Goal: Information Seeking & Learning: Find specific fact

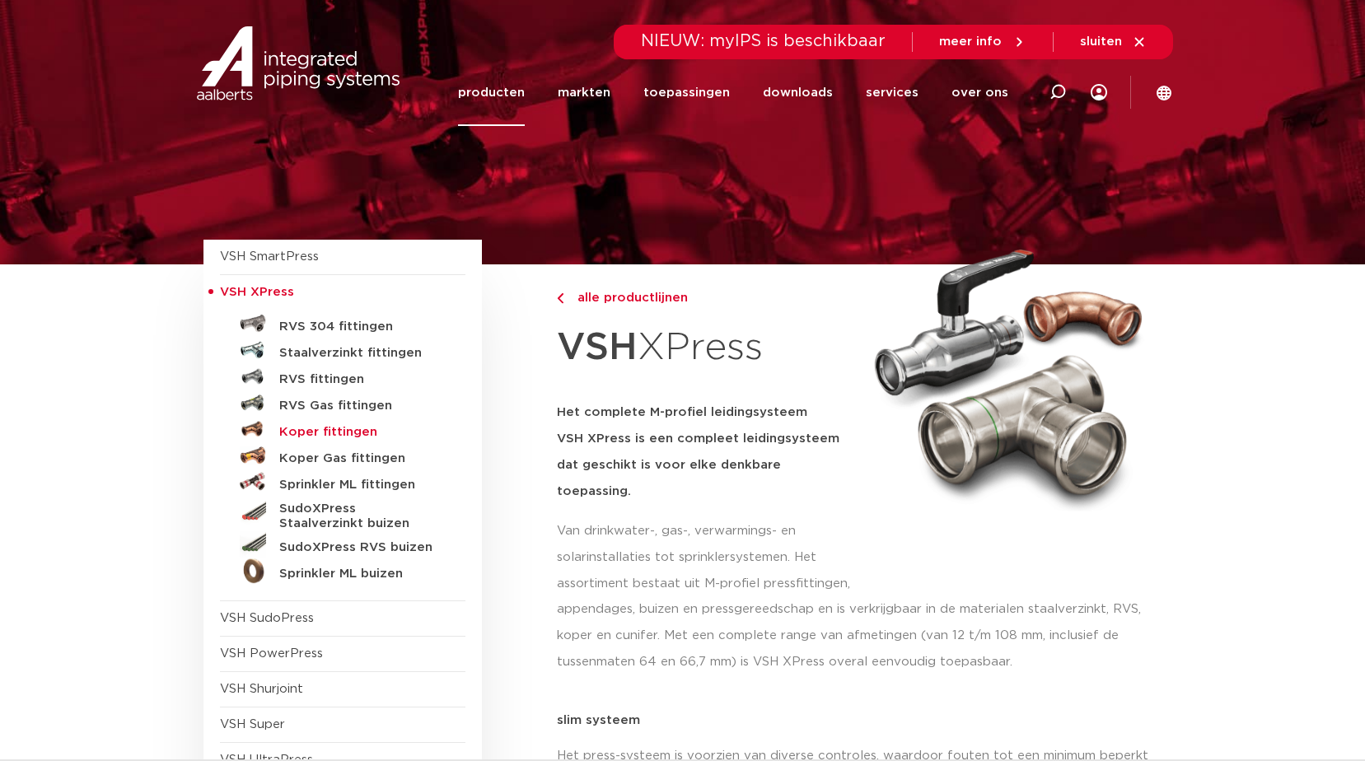
click at [330, 427] on h5 "Koper fittingen" at bounding box center [360, 432] width 163 height 15
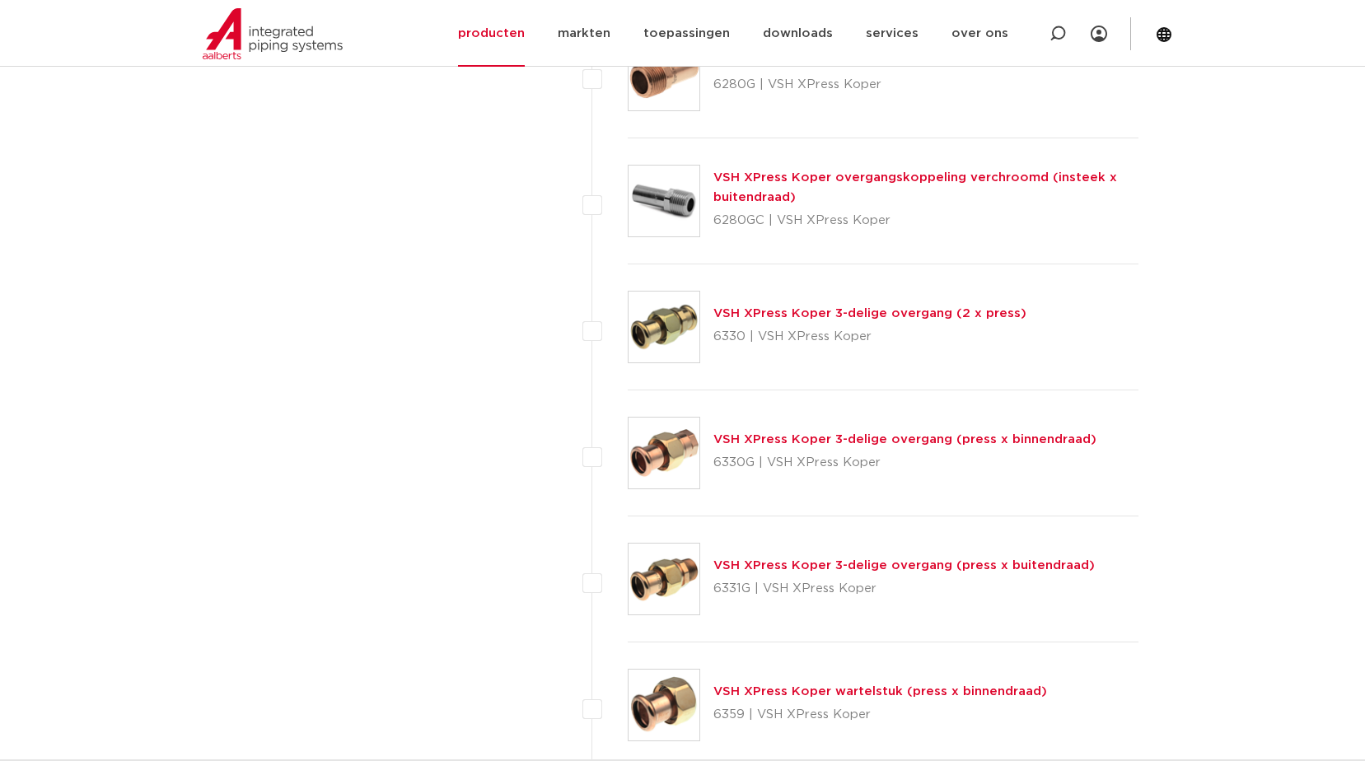
scroll to position [1894, 0]
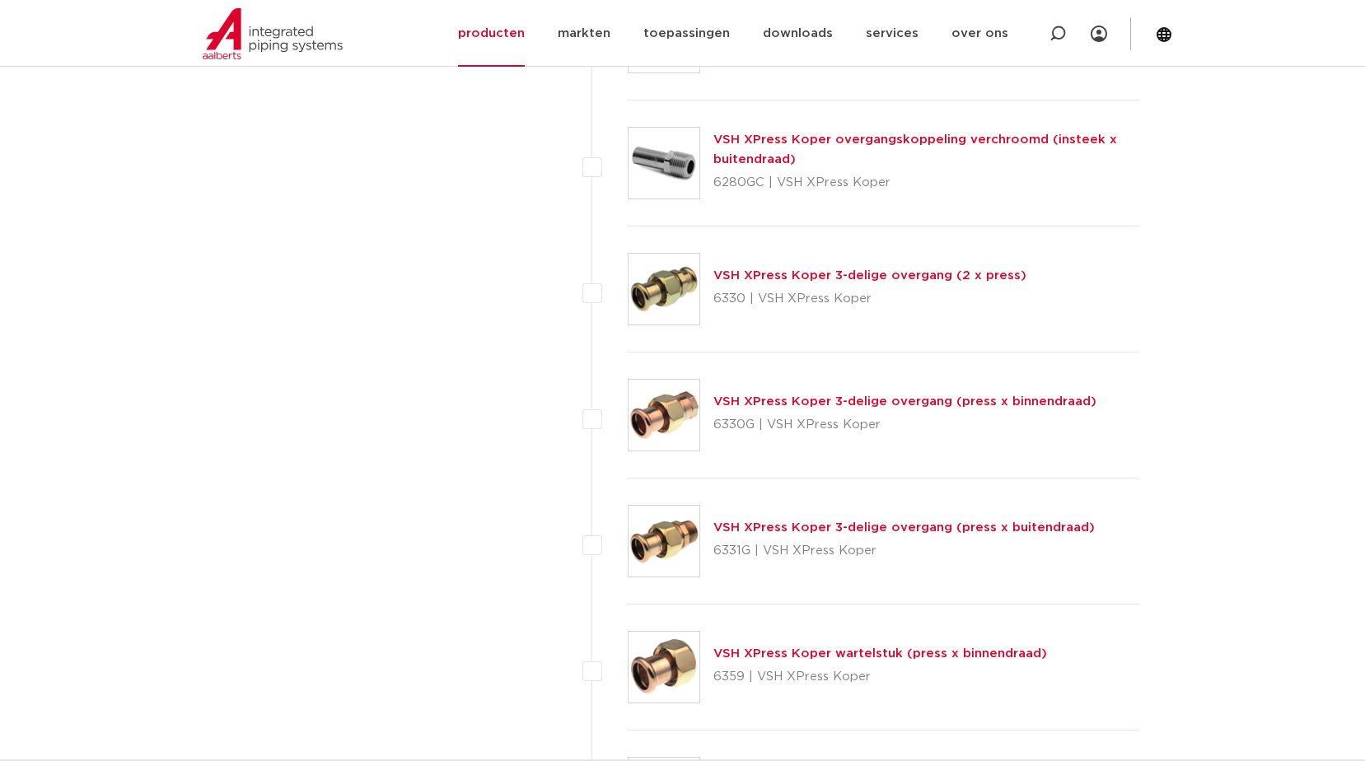
click at [781, 662] on div "VSH XPress Koper wartelstuk (press x binnendraad) 6359 | VSH XPress Koper" at bounding box center [880, 667] width 334 height 46
click at [743, 651] on link "VSH XPress Koper wartelstuk (press x binnendraad)" at bounding box center [880, 653] width 334 height 12
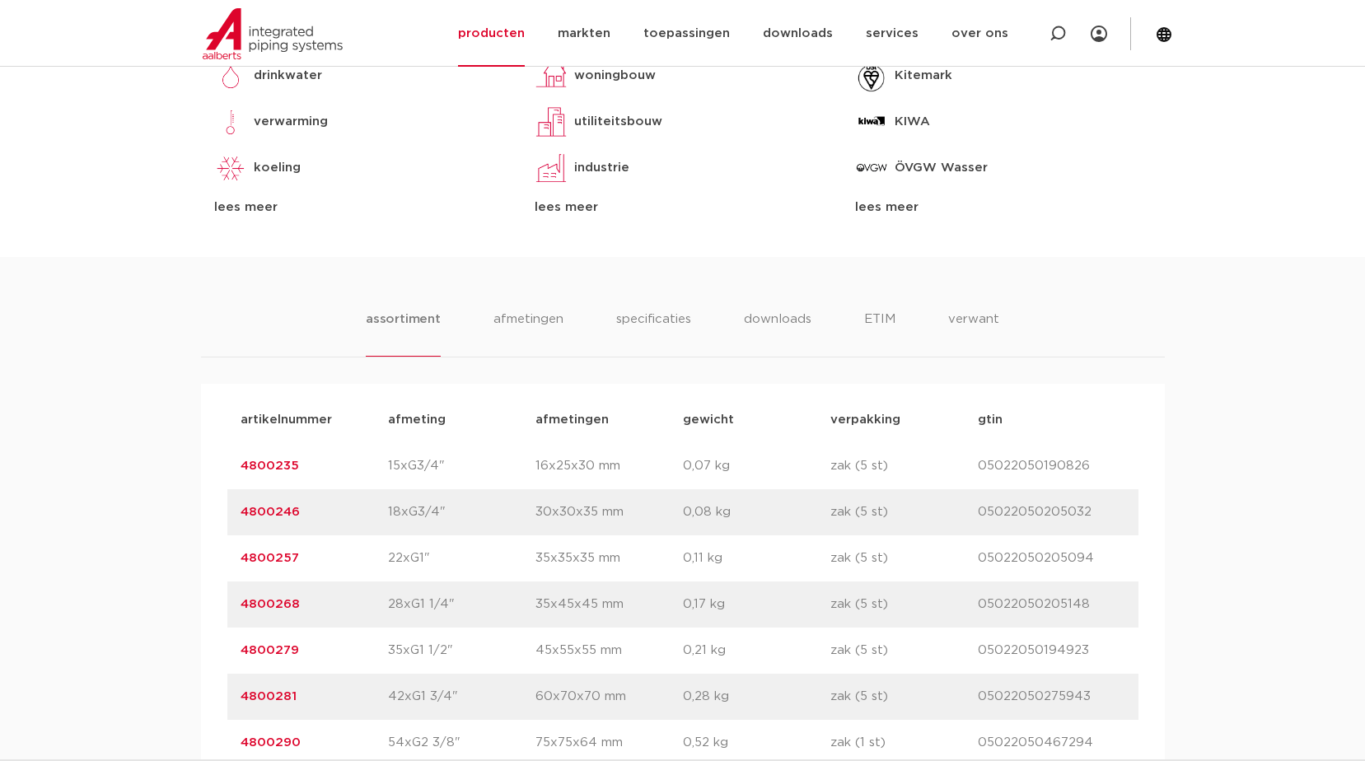
scroll to position [906, 0]
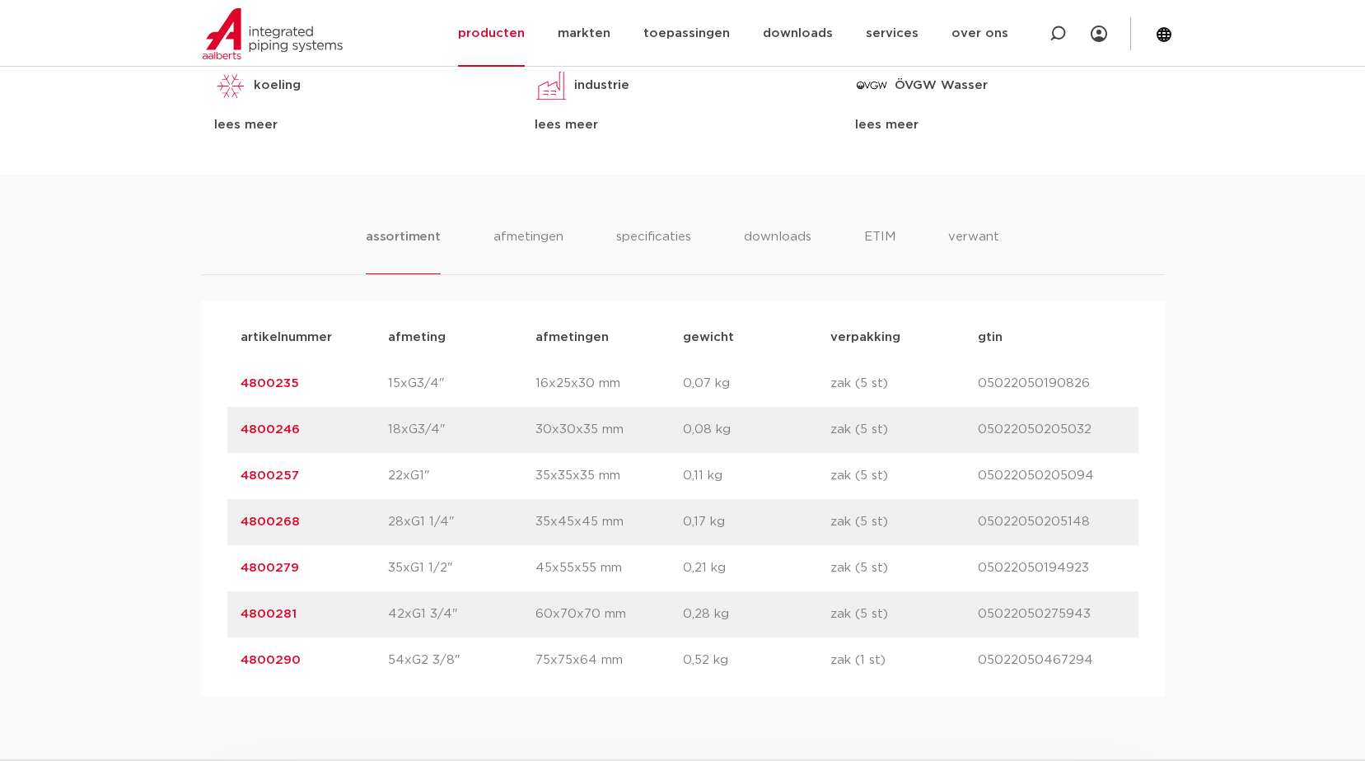
drag, startPoint x: 309, startPoint y: 474, endPoint x: 212, endPoint y: 468, distance: 96.5
click at [212, 468] on div "artikelnummer afmeting [GEOGRAPHIC_DATA] gewicht verpakking gtin artikelnummer …" at bounding box center [683, 498] width 964 height 395
drag, startPoint x: 212, startPoint y: 468, endPoint x: 269, endPoint y: 473, distance: 56.2
copy link "4800257"
